Goal: Book appointment/travel/reservation

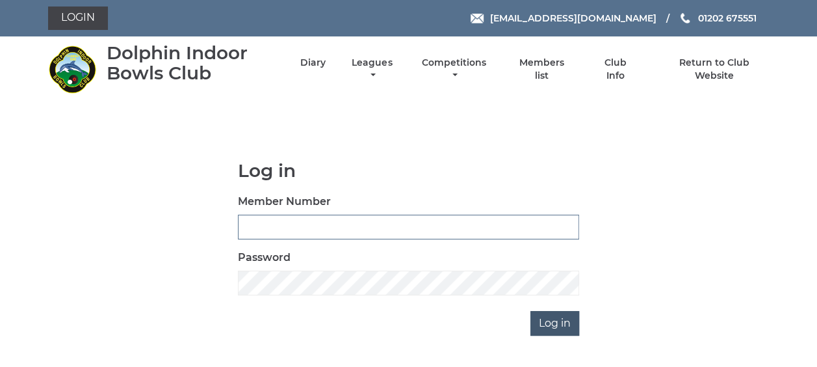
type input "3863"
click at [558, 324] on input "Log in" at bounding box center [554, 323] width 49 height 25
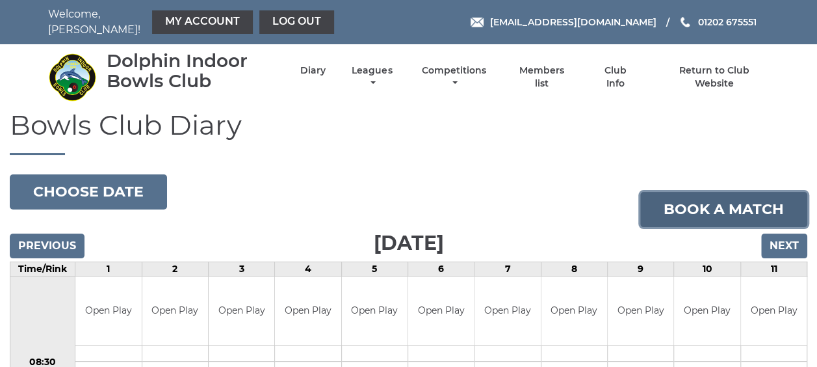
click at [712, 204] on link "Book a match" at bounding box center [723, 209] width 167 height 35
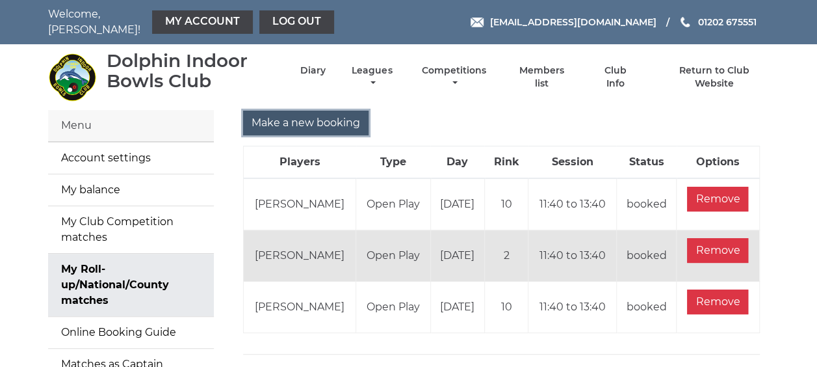
click at [298, 112] on input "Make a new booking" at bounding box center [305, 122] width 125 height 25
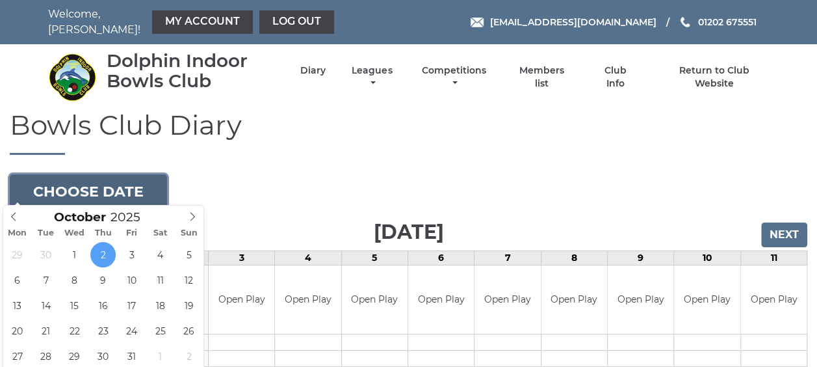
click at [133, 174] on button "Choose date" at bounding box center [88, 191] width 157 height 35
type input "[DATE]"
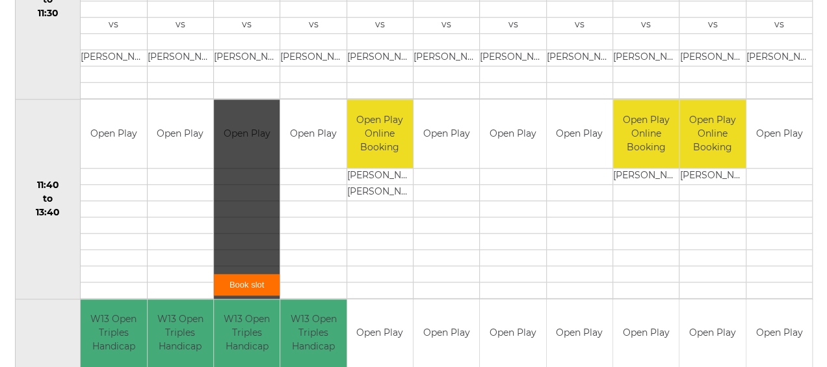
scroll to position [585, 0]
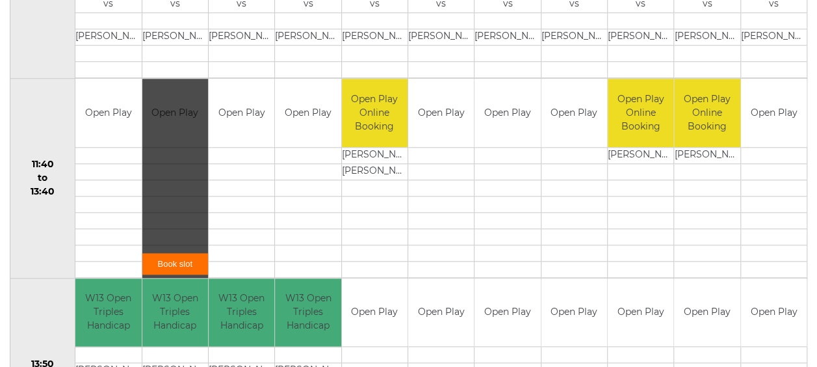
click at [169, 256] on link "Book slot" at bounding box center [175, 263] width 66 height 21
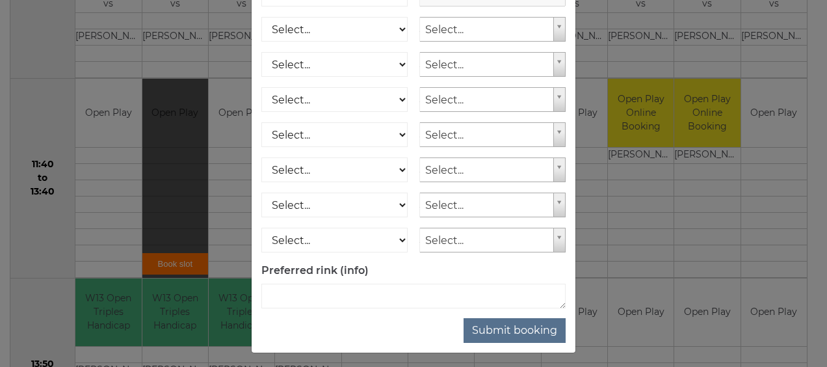
scroll to position [235, 0]
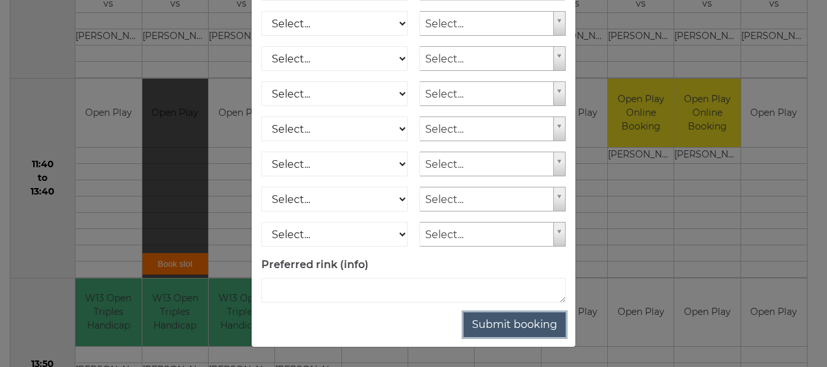
click at [534, 324] on button "Submit booking" at bounding box center [514, 324] width 102 height 25
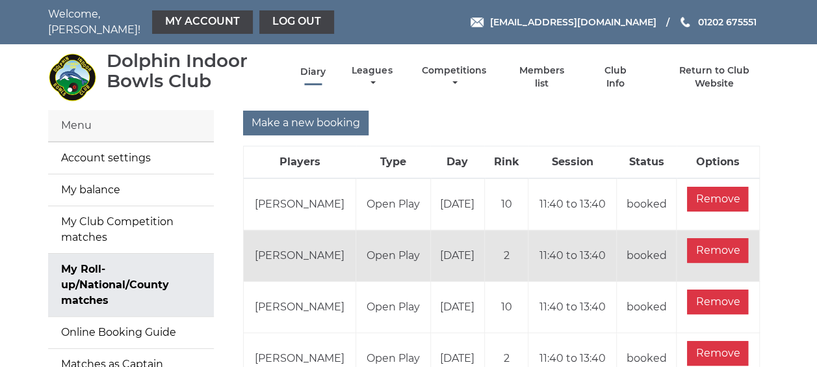
click at [313, 66] on link "Diary" at bounding box center [312, 72] width 25 height 12
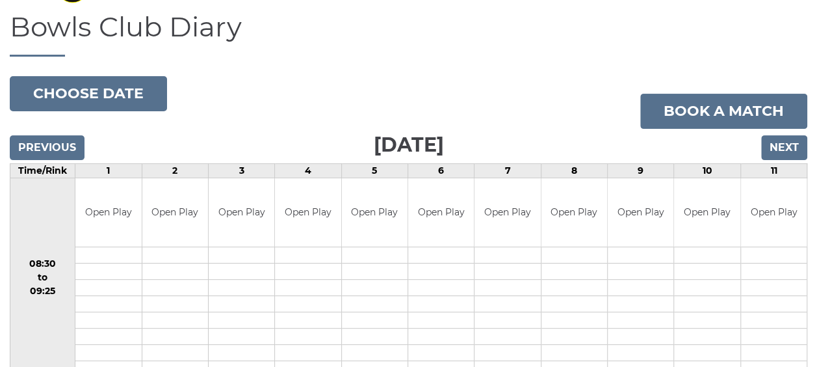
scroll to position [130, 0]
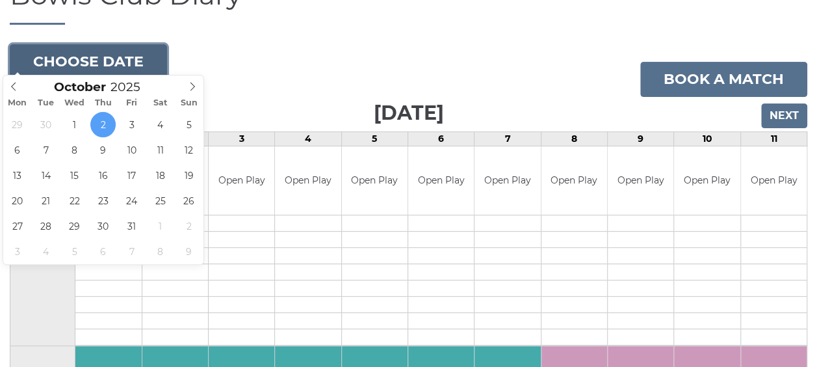
click at [129, 55] on button "Choose date" at bounding box center [88, 61] width 157 height 35
type input "[DATE]"
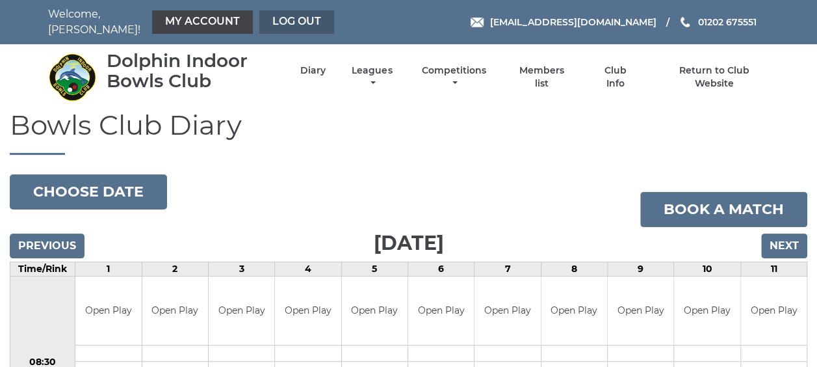
click at [291, 19] on link "Log out" at bounding box center [296, 21] width 75 height 23
